Goal: Navigation & Orientation: Find specific page/section

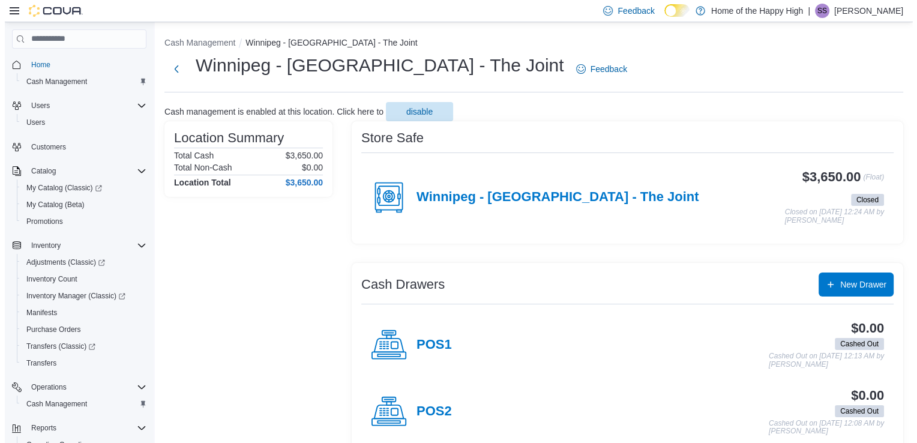
scroll to position [73, 0]
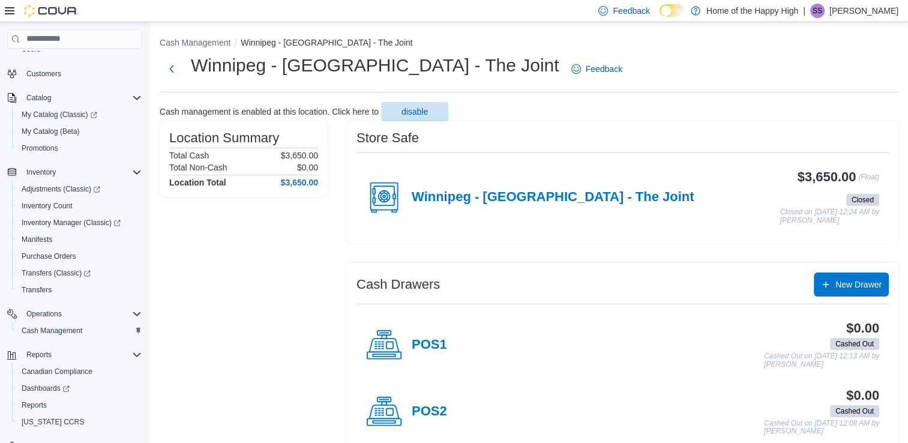
click at [864, 7] on p "Shakil Shovon" at bounding box center [863, 11] width 69 height 14
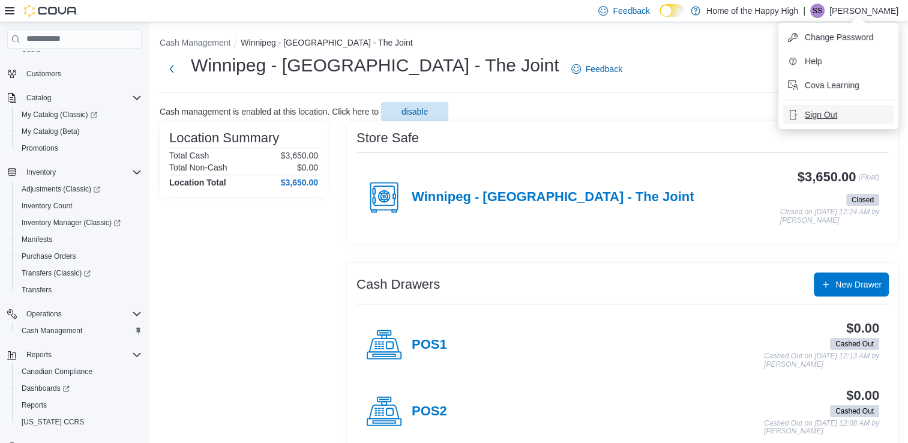
click at [825, 112] on span "Sign Out" at bounding box center [821, 115] width 32 height 12
